Goal: Transaction & Acquisition: Purchase product/service

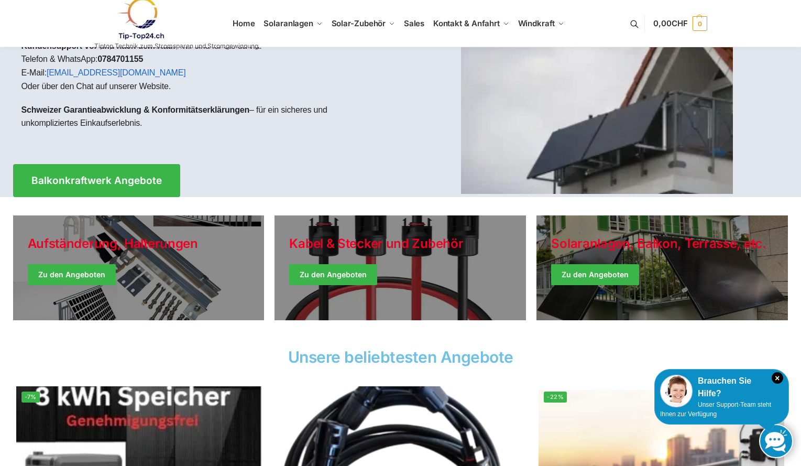
scroll to position [105, 0]
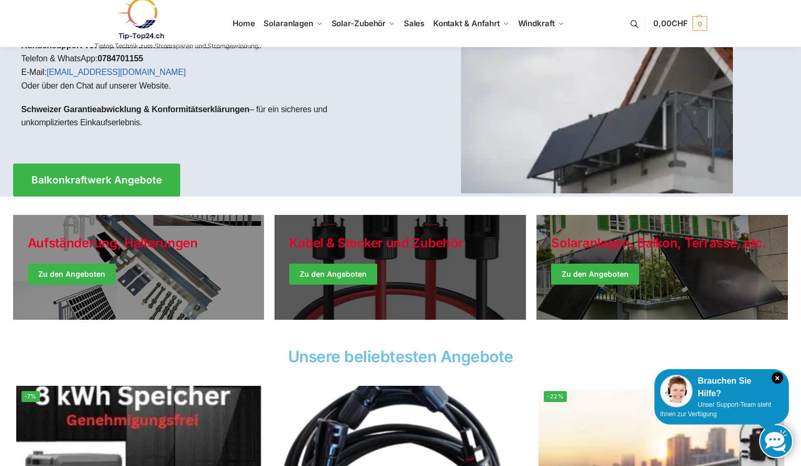
click at [410, 248] on link "Holiday Style" at bounding box center [400, 267] width 251 height 105
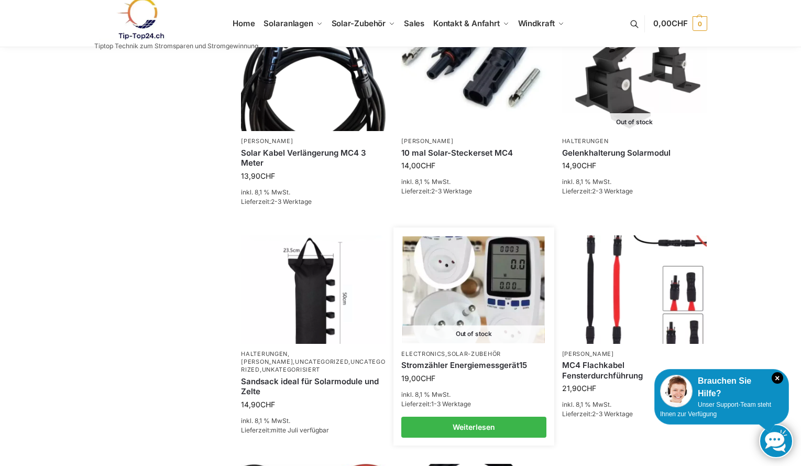
scroll to position [419, 0]
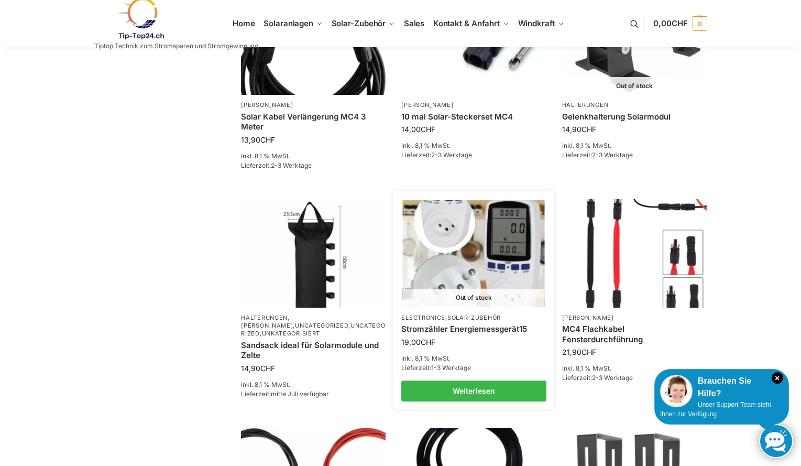
click at [465, 326] on link "Stromzähler Energiemessgerät15" at bounding box center [473, 329] width 145 height 10
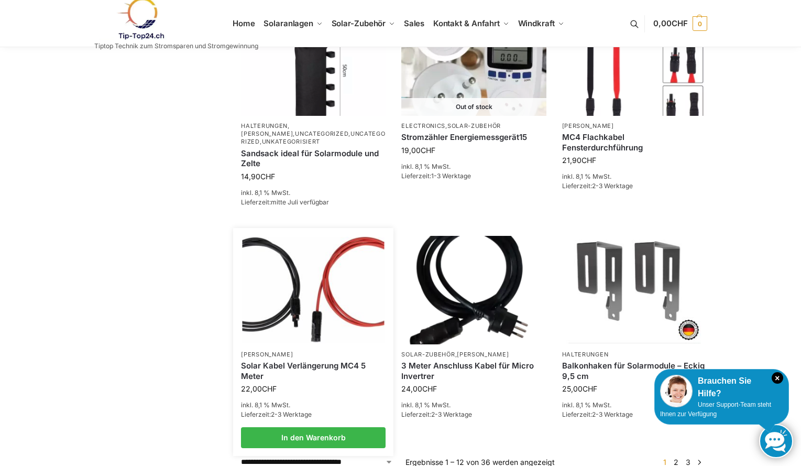
scroll to position [629, 0]
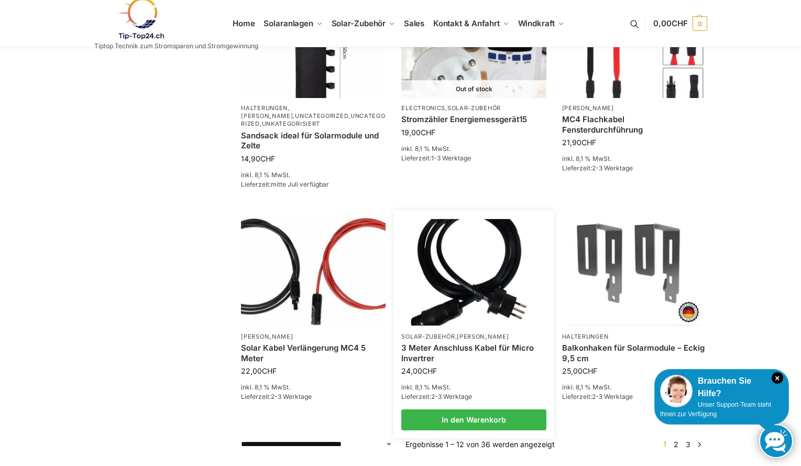
click at [483, 278] on img at bounding box center [474, 272] width 142 height 106
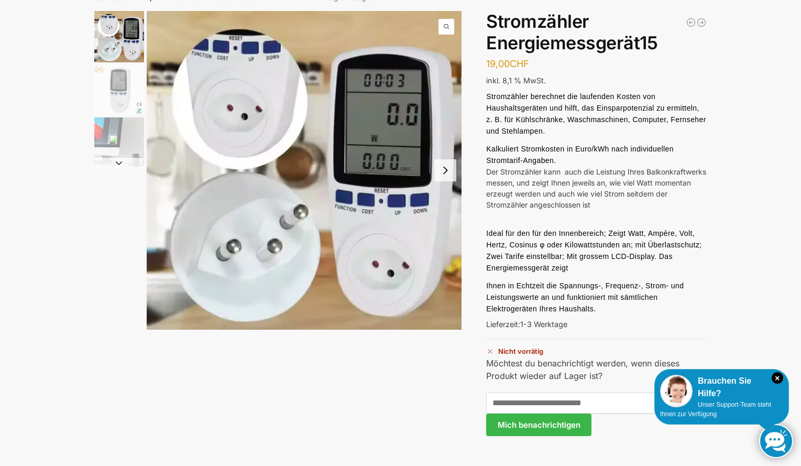
scroll to position [262, 0]
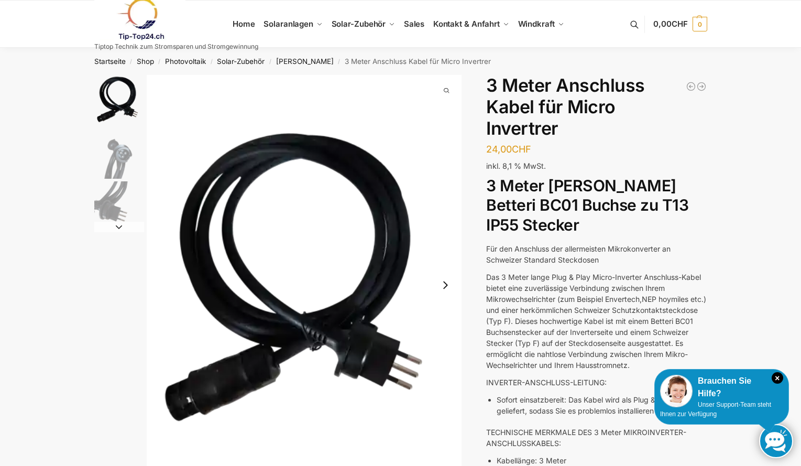
click at [114, 213] on img "3 / 3" at bounding box center [119, 206] width 50 height 50
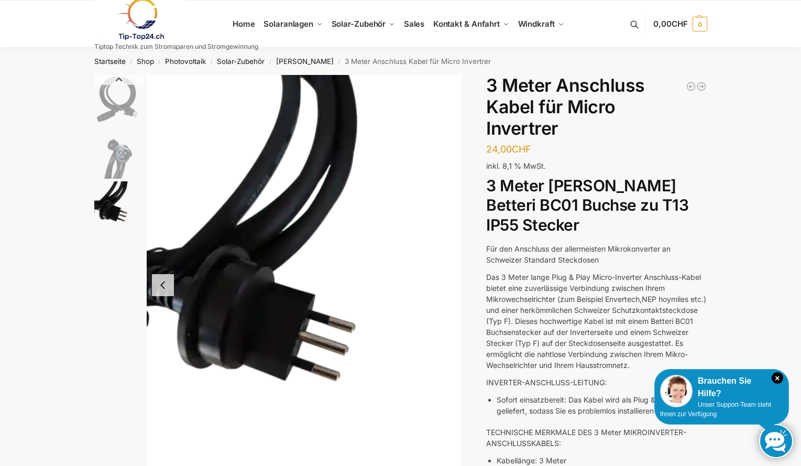
click at [126, 112] on img "1 / 3" at bounding box center [119, 100] width 50 height 51
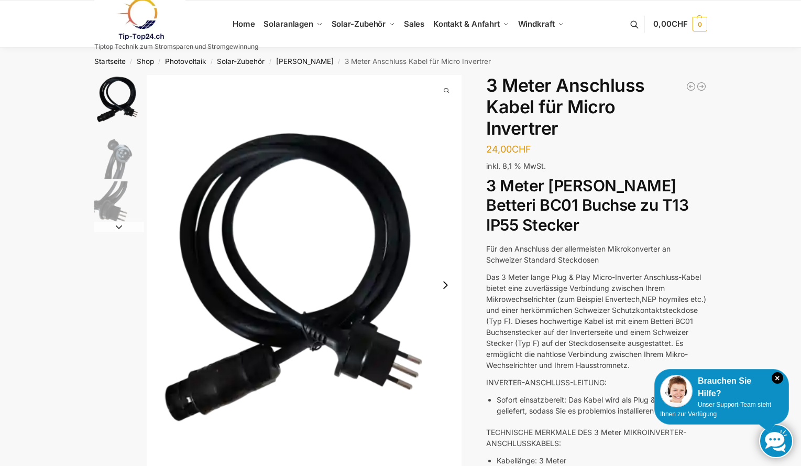
click at [126, 166] on img "2 / 3" at bounding box center [119, 154] width 50 height 50
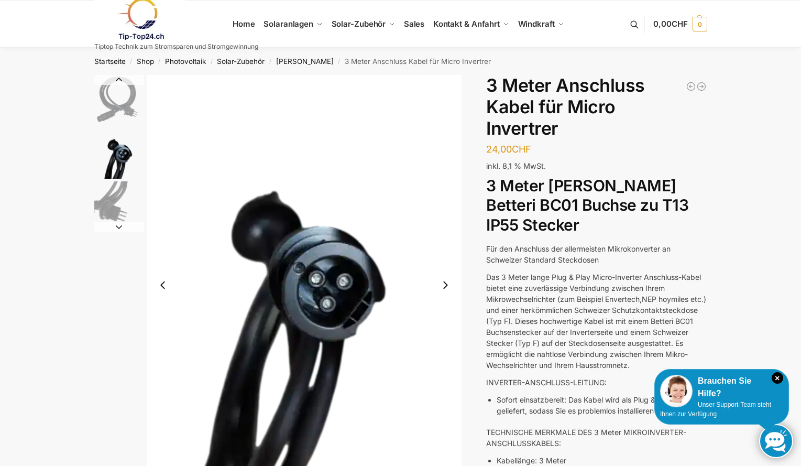
click at [124, 205] on img "3 / 3" at bounding box center [119, 206] width 50 height 50
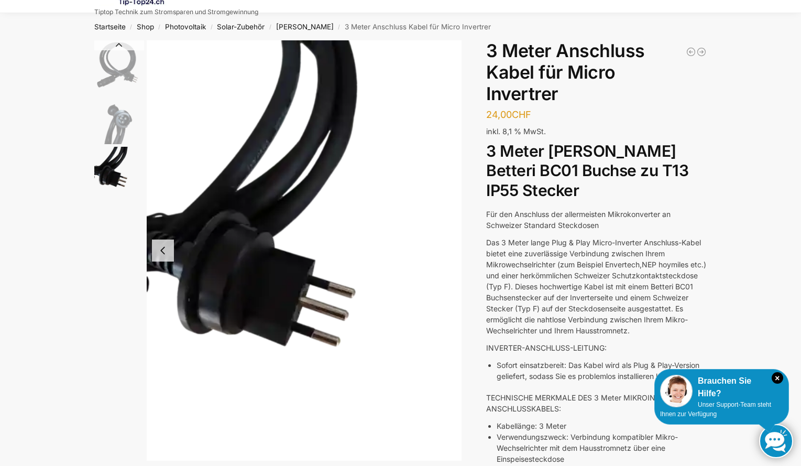
scroll to position [52, 0]
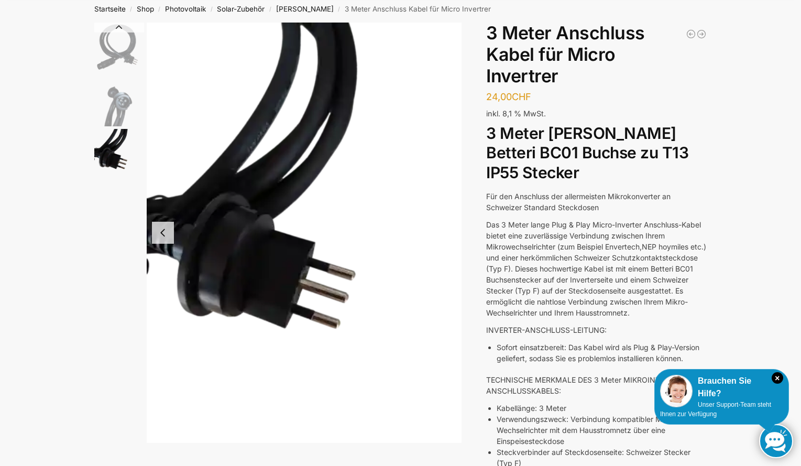
drag, startPoint x: 662, startPoint y: 173, endPoint x: 606, endPoint y: 189, distance: 58.7
click at [606, 183] on h2 "3 Meter Kabel Mikrowechselrichter Betteri BC01 Buchse zu T13 IP55 Stecker" at bounding box center [596, 153] width 221 height 59
copy h2 "T13 IP55 Stecker"
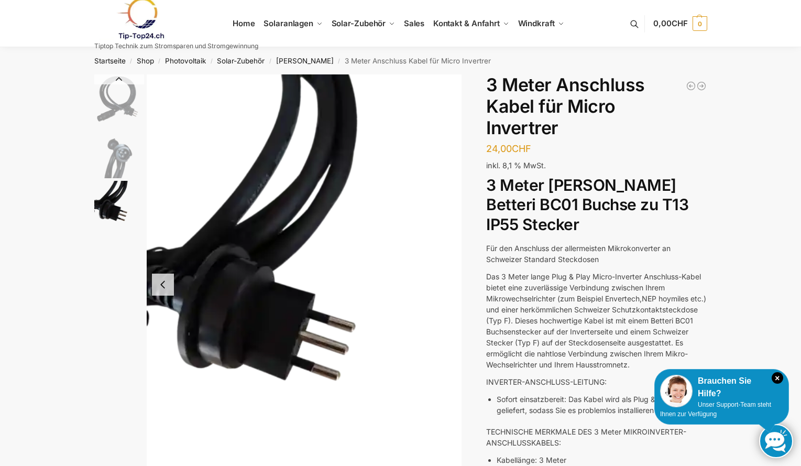
scroll to position [0, 0]
click at [294, 62] on link "[PERSON_NAME]" at bounding box center [305, 61] width 58 height 8
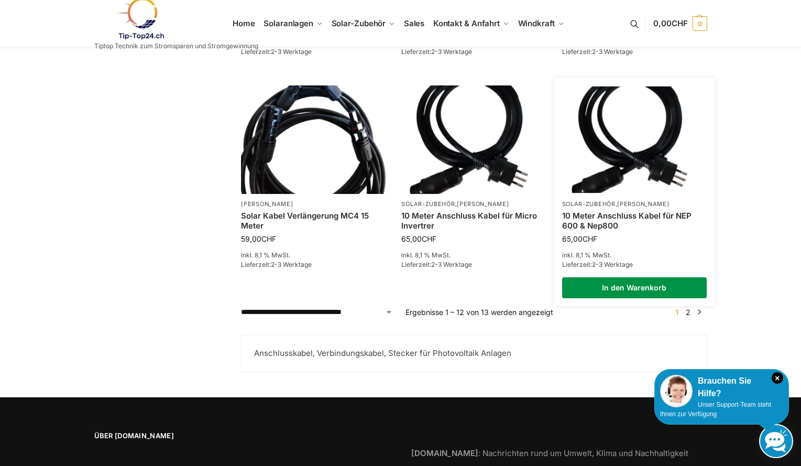
scroll to position [1048, 0]
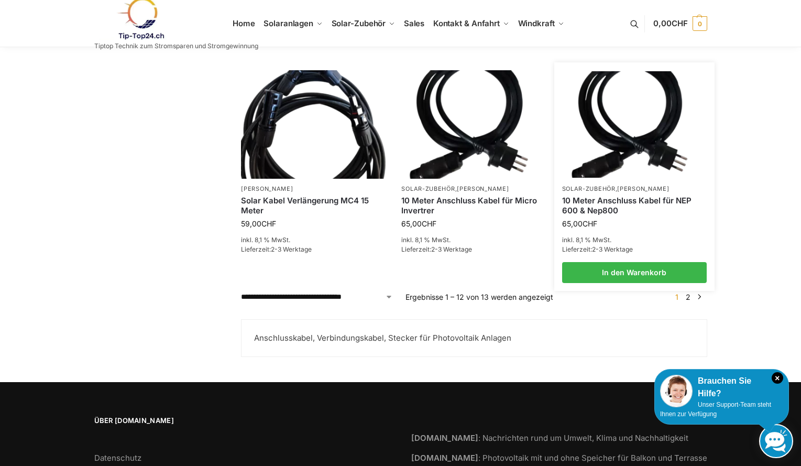
click at [636, 190] on link "[PERSON_NAME]" at bounding box center [643, 188] width 52 height 7
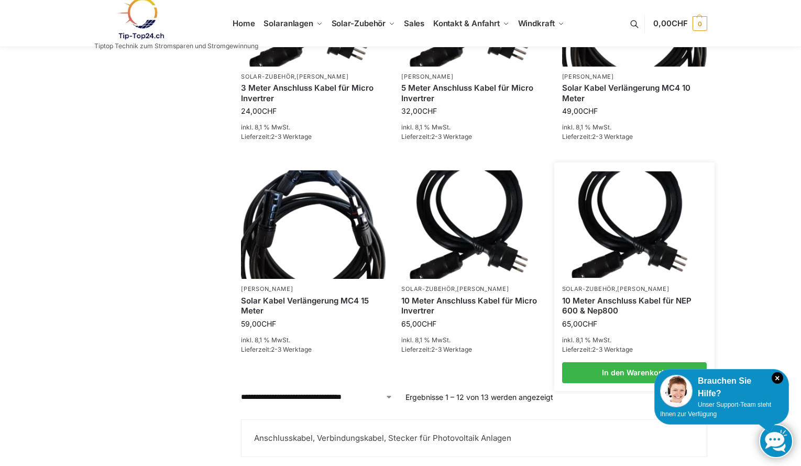
scroll to position [995, 0]
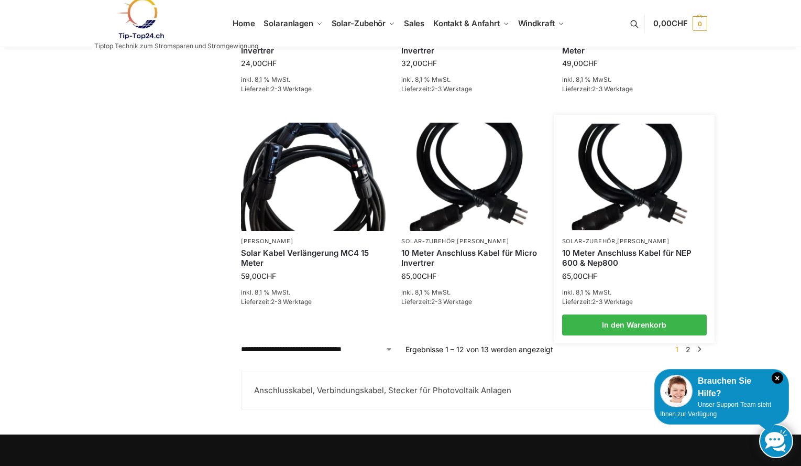
click at [631, 255] on link "10 Meter Anschluss Kabel für NEP 600 & Nep800" at bounding box center [634, 258] width 145 height 20
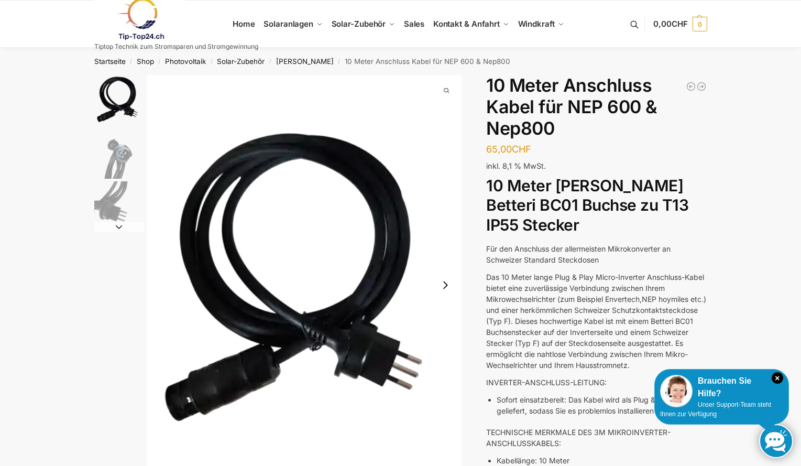
click at [106, 214] on img "3 / 3" at bounding box center [119, 206] width 50 height 50
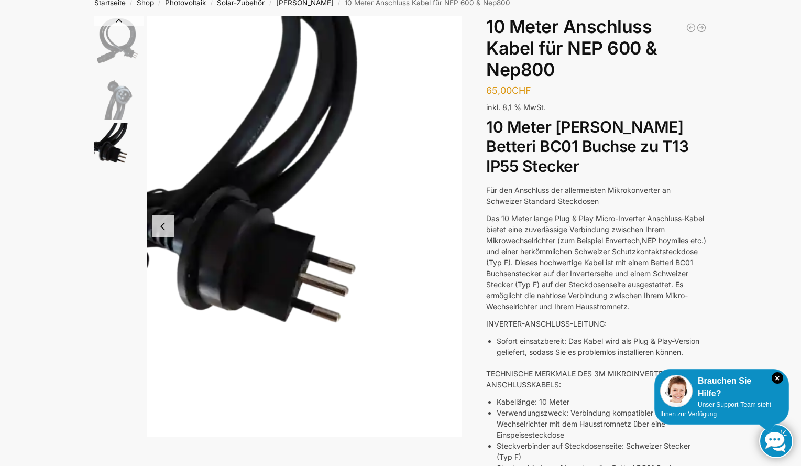
scroll to position [52, 0]
